Goal: Download file/media

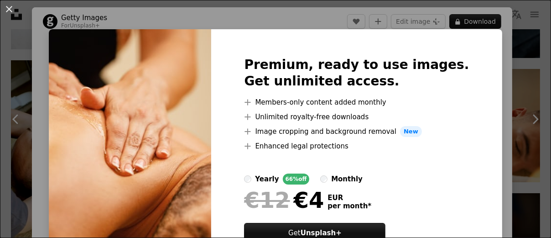
scroll to position [55, 0]
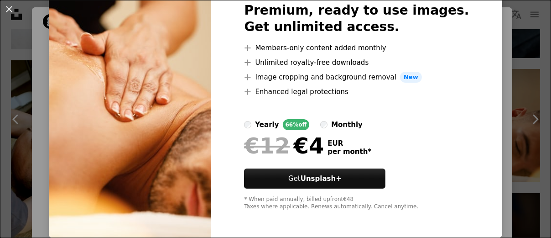
click at [481, 105] on div "An X shape Premium, ready to use images. Get unlimited access. A plus sign Memb…" at bounding box center [275, 119] width 551 height 238
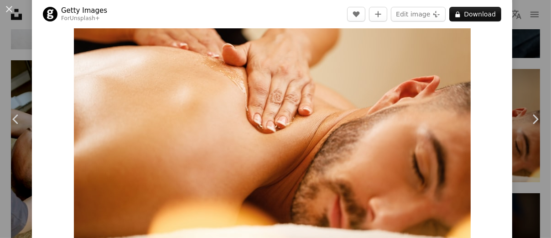
scroll to position [52, 0]
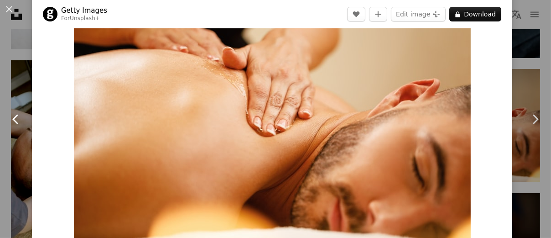
click at [24, 136] on link "Chevron left" at bounding box center [16, 119] width 32 height 88
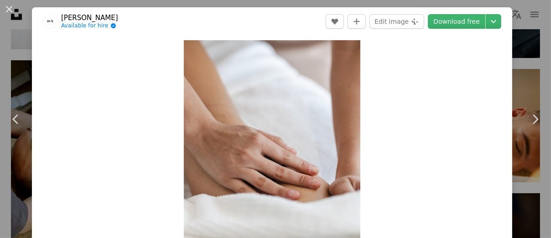
click at [11, 12] on button "An X shape" at bounding box center [9, 9] width 11 height 11
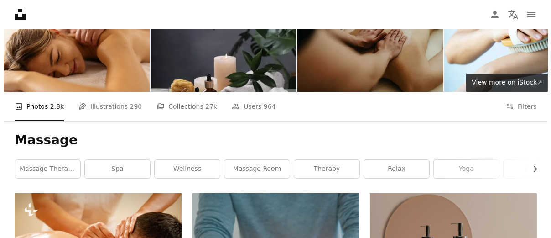
scroll to position [62, 0]
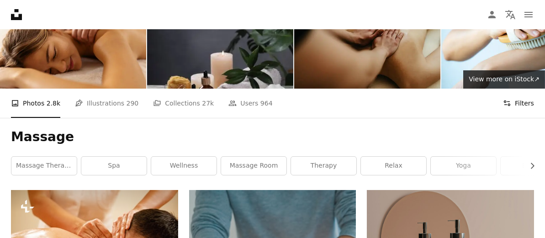
click at [507, 99] on icon "Filters" at bounding box center [507, 103] width 8 height 8
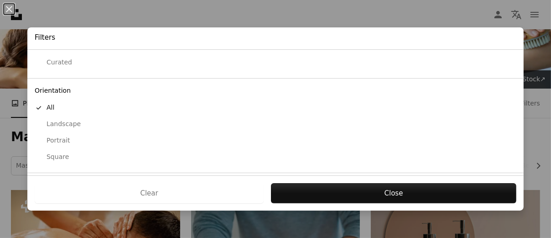
scroll to position [48, 0]
click at [57, 123] on div "Landscape" at bounding box center [276, 124] width 482 height 9
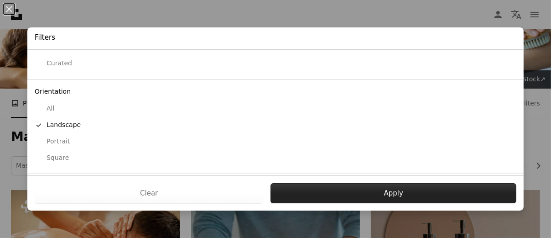
click at [309, 196] on button "Apply" at bounding box center [394, 193] width 246 height 20
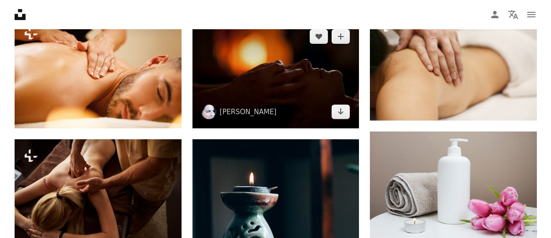
scroll to position [721, 0]
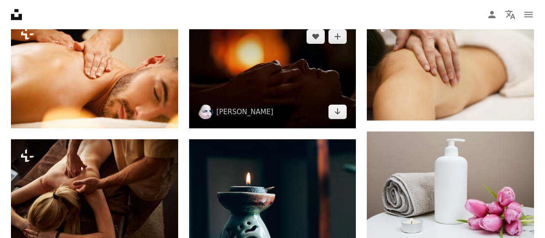
click at [276, 79] on img at bounding box center [272, 74] width 167 height 108
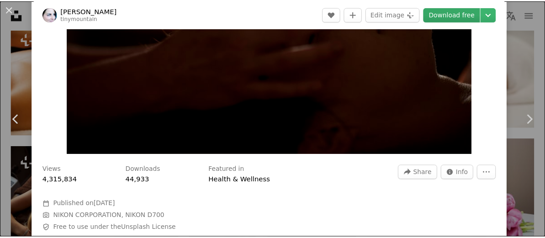
scroll to position [231, 0]
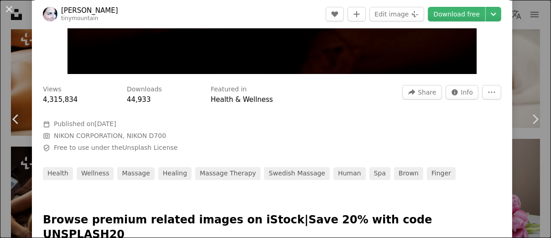
click at [521, 56] on div "An X shape Chevron left Chevron right [PERSON_NAME] tinymountain A heart A plus…" at bounding box center [275, 119] width 551 height 238
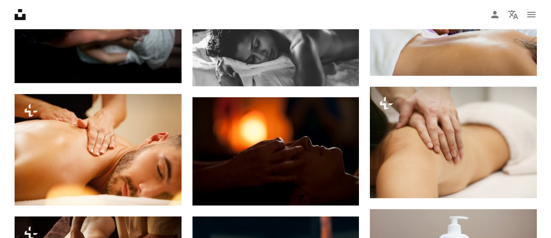
scroll to position [644, 0]
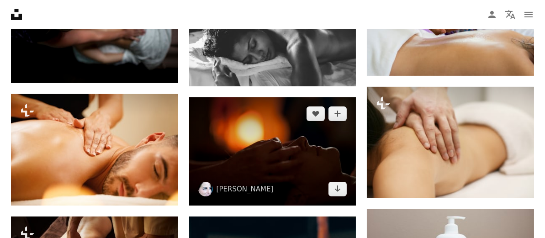
click at [294, 152] on img at bounding box center [272, 151] width 167 height 108
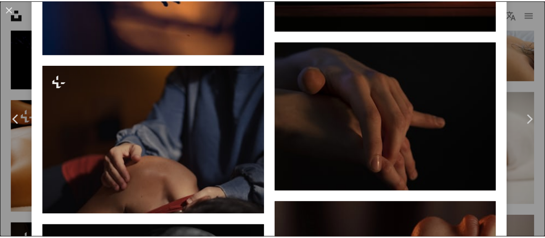
scroll to position [725, 0]
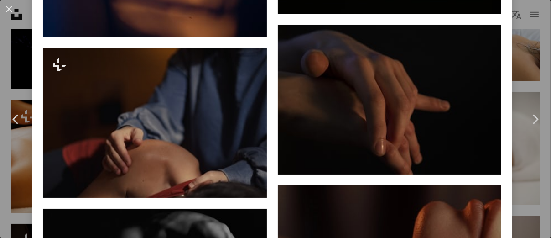
click at [511, 84] on div "An X shape Chevron left Chevron right [PERSON_NAME] tinymountain A heart A plus…" at bounding box center [275, 119] width 551 height 238
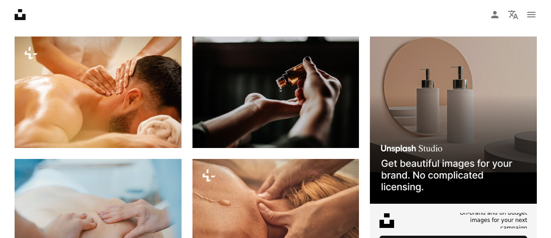
scroll to position [218, 0]
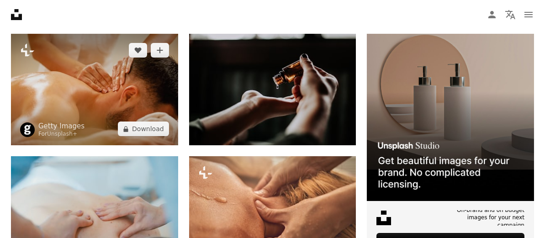
click at [105, 93] on img at bounding box center [94, 89] width 167 height 111
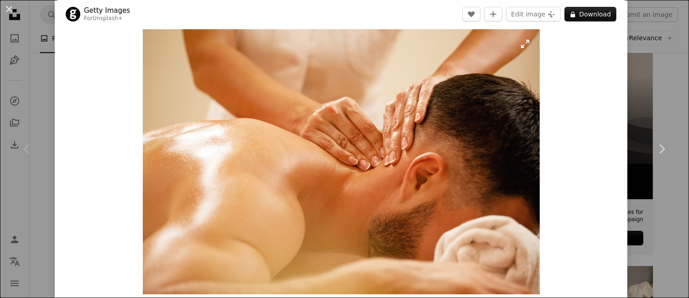
scroll to position [8, 0]
